Goal: Task Accomplishment & Management: Use online tool/utility

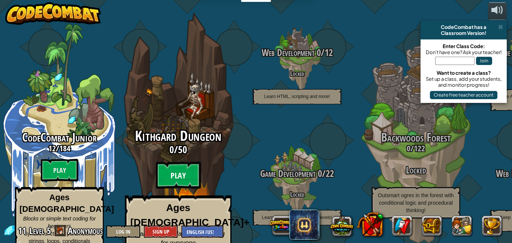
click at [178, 162] on btn "Play" at bounding box center [178, 175] width 45 height 27
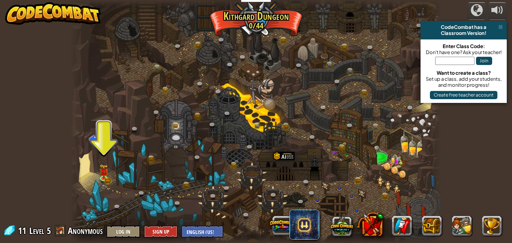
click at [96, 172] on div at bounding box center [255, 121] width 371 height 243
click at [103, 174] on img at bounding box center [104, 167] width 9 height 19
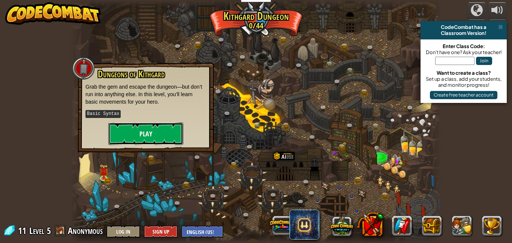
click at [159, 130] on button "Play" at bounding box center [145, 133] width 75 height 22
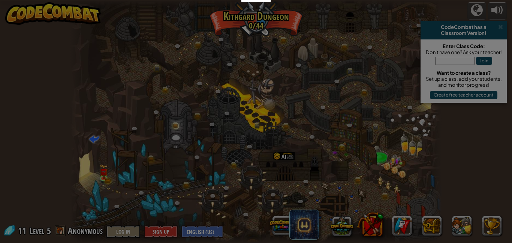
click at [159, 130] on div at bounding box center [256, 121] width 512 height 243
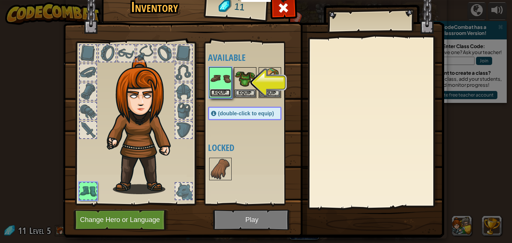
click at [224, 93] on button "Equip" at bounding box center [220, 93] width 21 height 8
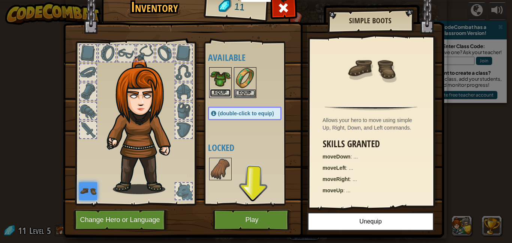
click at [224, 91] on button "Equip" at bounding box center [220, 93] width 21 height 8
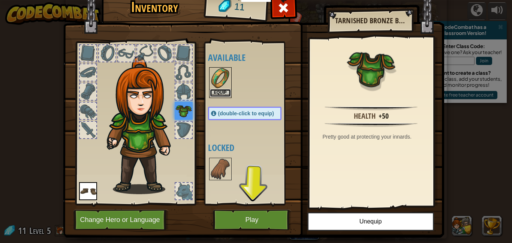
click at [223, 93] on button "Equip" at bounding box center [220, 93] width 21 height 8
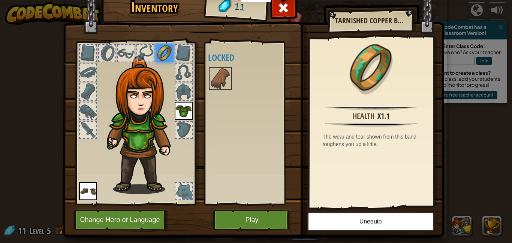
click at [184, 190] on div at bounding box center [183, 191] width 16 height 16
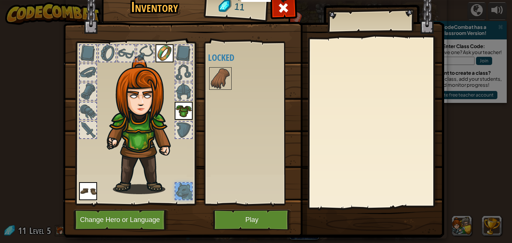
click at [290, 166] on div "Available Equip Equip Equip (double-click to equip) Locked" at bounding box center [252, 123] width 88 height 156
click at [183, 106] on img at bounding box center [184, 111] width 18 height 18
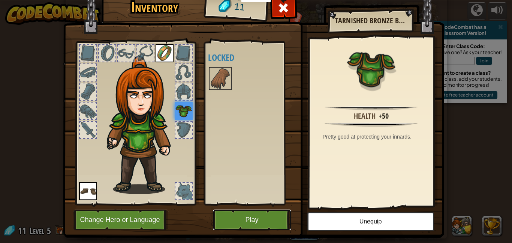
click at [273, 221] on button "Play" at bounding box center [252, 219] width 78 height 21
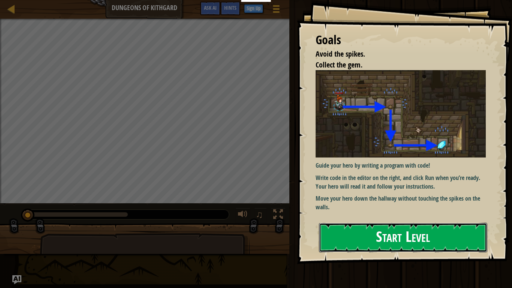
click at [345, 240] on button "Start Level" at bounding box center [403, 238] width 168 height 30
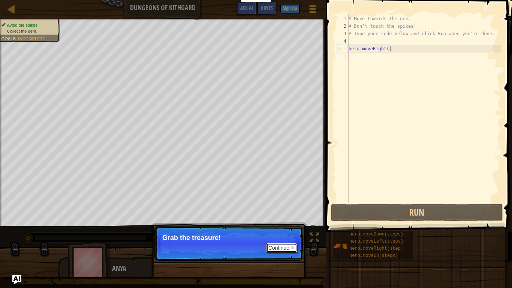
click at [279, 242] on button "Continue" at bounding box center [281, 248] width 31 height 10
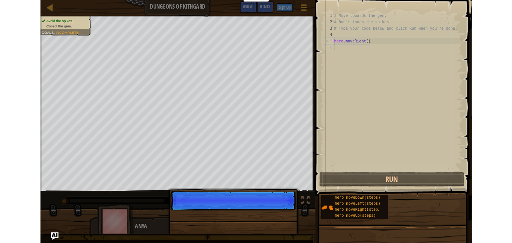
scroll to position [3, 0]
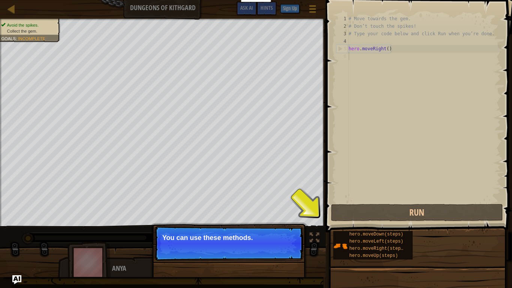
click at [287, 242] on button "Continue" at bounding box center [281, 248] width 31 height 10
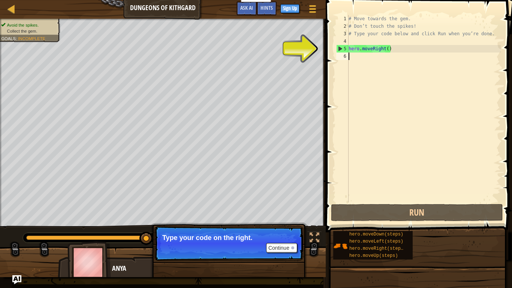
click at [352, 19] on div "# Move towards the gem. # Don’t touch the spikes! # Type your code below and cl…" at bounding box center [424, 116] width 154 height 202
type textarea "# Move towards the gem."
click at [409, 18] on div "# Move towards the gem. # Don’t touch the spikes! # Type your code below and cl…" at bounding box center [424, 116] width 154 height 202
click at [352, 42] on div "# Move towards the gem. # Don’t touch the spikes! # Type your code below and cl…" at bounding box center [424, 116] width 154 height 202
type textarea "h"
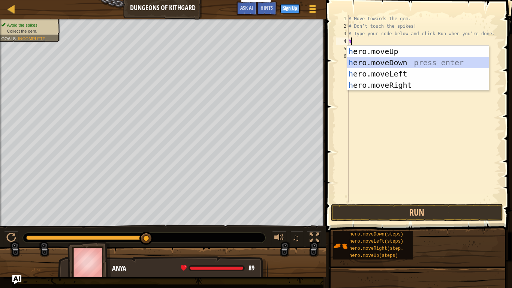
click at [375, 64] on div "h ero.moveUp press enter h ero.moveDown press enter h ero.moveLeft press enter …" at bounding box center [418, 79] width 142 height 67
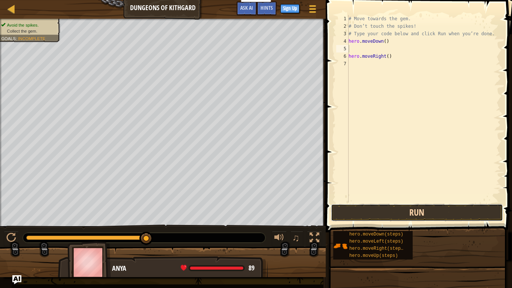
click at [393, 215] on button "Run" at bounding box center [417, 212] width 172 height 17
